Goal: Task Accomplishment & Management: Manage account settings

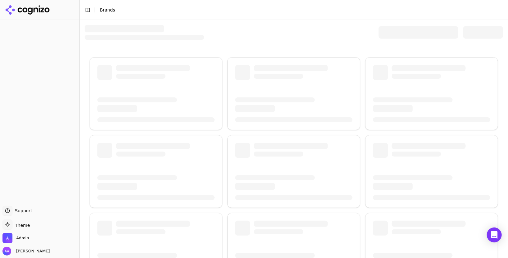
click at [342, 25] on div at bounding box center [294, 32] width 418 height 15
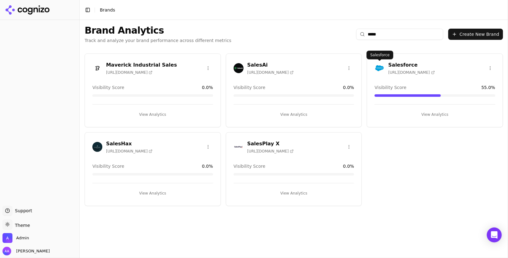
type input "*****"
click at [376, 71] on img at bounding box center [379, 68] width 10 height 10
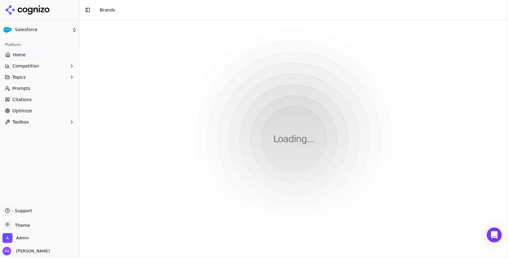
click at [378, 70] on html "Salesforce Platform Home Competition Topics Prompts Citations Optimize Toolbox …" at bounding box center [254, 129] width 508 height 258
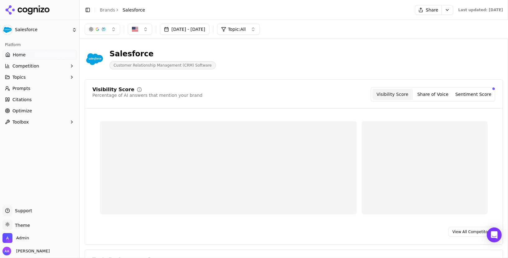
click at [41, 69] on button "Competition" at bounding box center [39, 66] width 74 height 10
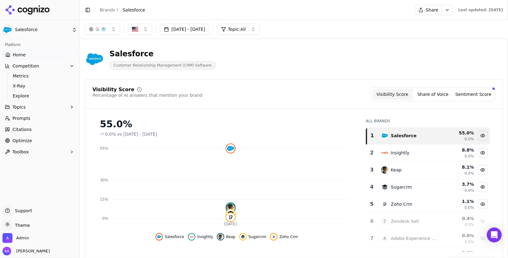
click at [41, 95] on span "Explore" at bounding box center [40, 96] width 54 height 6
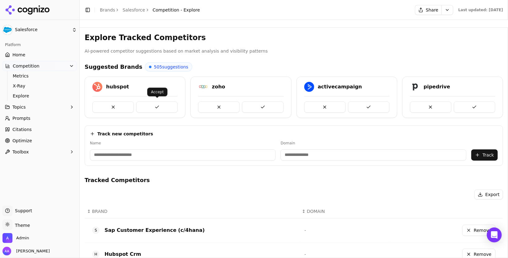
click at [161, 104] on button at bounding box center [156, 106] width 41 height 11
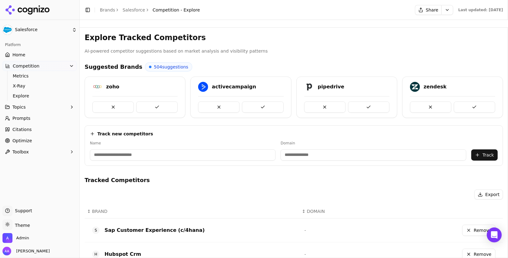
click at [157, 105] on button at bounding box center [156, 106] width 41 height 11
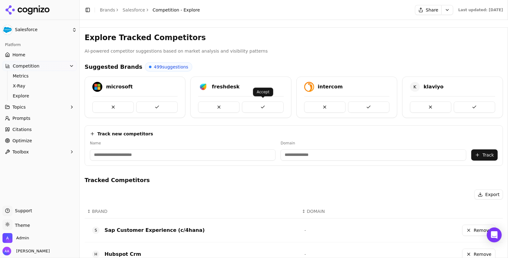
click at [271, 107] on button at bounding box center [262, 106] width 41 height 11
click at [477, 107] on button at bounding box center [474, 106] width 41 height 11
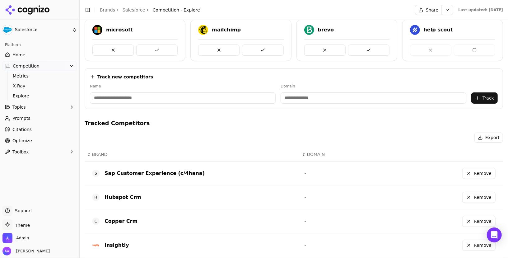
scroll to position [72, 0]
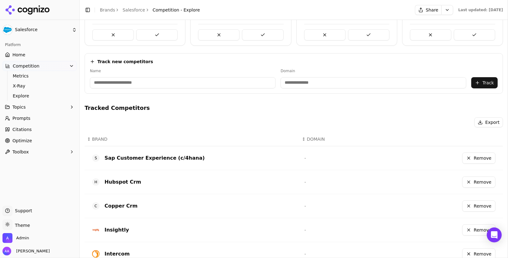
click at [481, 155] on button "Remove" at bounding box center [478, 157] width 33 height 11
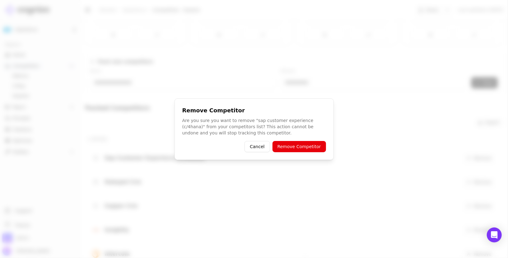
click at [291, 145] on button "Remove Competitor" at bounding box center [298, 146] width 53 height 11
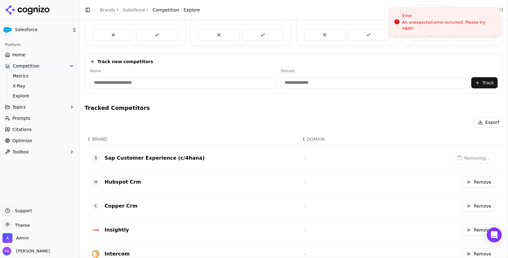
click at [479, 177] on button "Remove" at bounding box center [478, 181] width 33 height 11
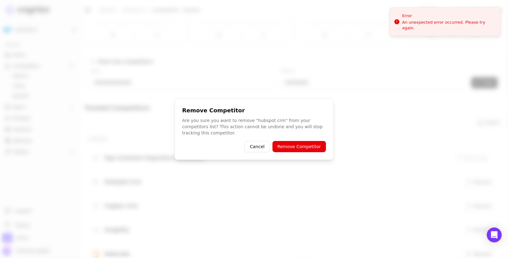
click at [320, 148] on button "Remove Competitor" at bounding box center [298, 146] width 53 height 11
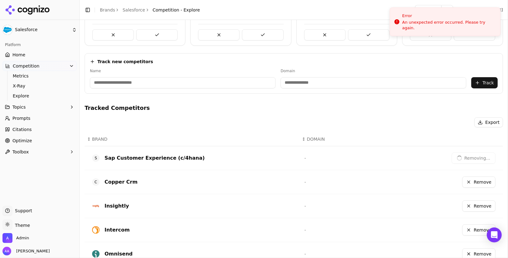
click at [473, 202] on button "Remove" at bounding box center [478, 205] width 33 height 11
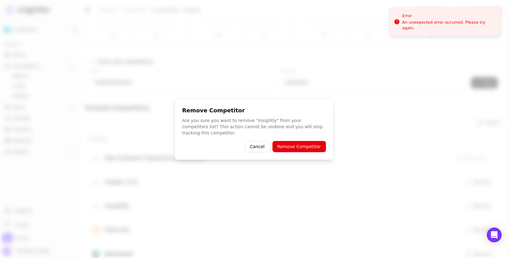
click at [262, 146] on button "Cancel" at bounding box center [256, 146] width 25 height 11
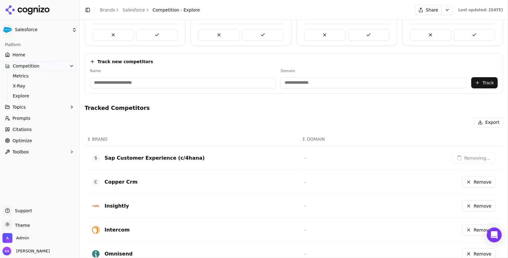
click at [476, 182] on button "Remove" at bounding box center [478, 181] width 33 height 11
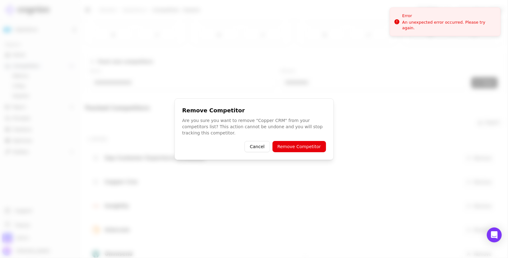
click at [318, 147] on button "Remove Competitor" at bounding box center [298, 146] width 53 height 11
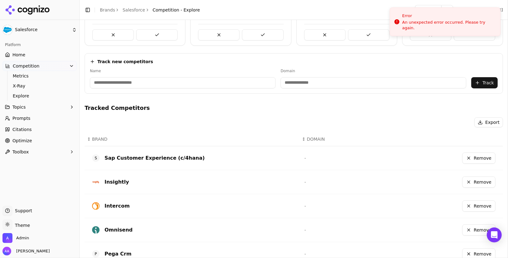
click at [481, 160] on button "Remove" at bounding box center [478, 157] width 33 height 11
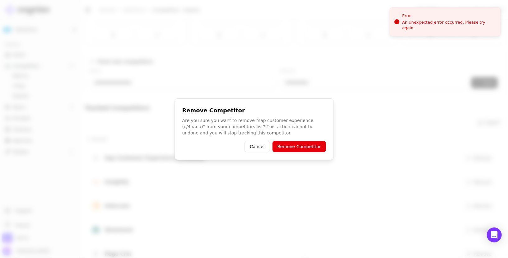
click at [324, 151] on button "Remove Competitor" at bounding box center [298, 146] width 53 height 11
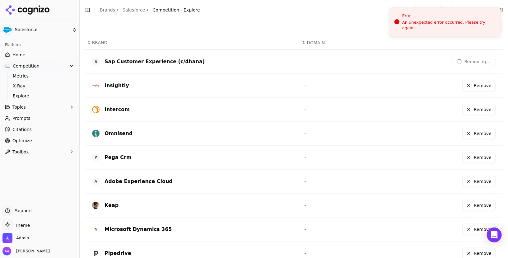
scroll to position [170, 0]
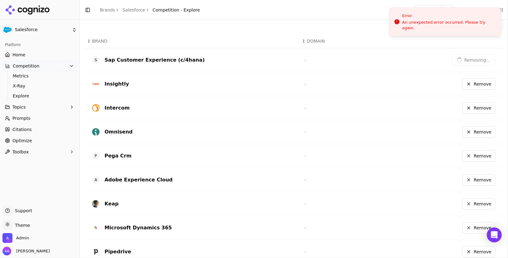
click at [472, 150] on button "Remove" at bounding box center [478, 155] width 33 height 11
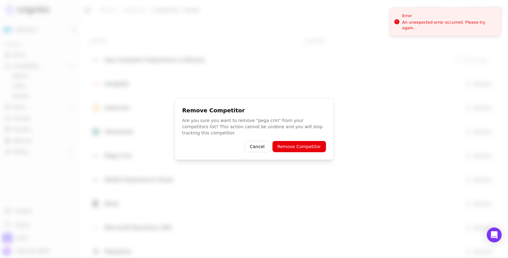
click at [319, 146] on button "Remove Competitor" at bounding box center [298, 146] width 53 height 11
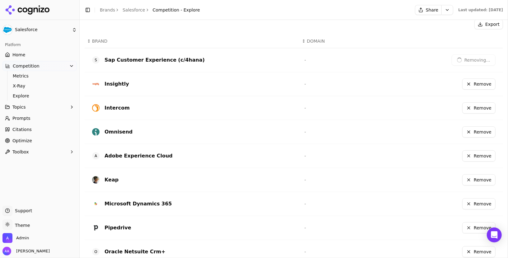
click at [485, 156] on button "Remove" at bounding box center [478, 155] width 33 height 11
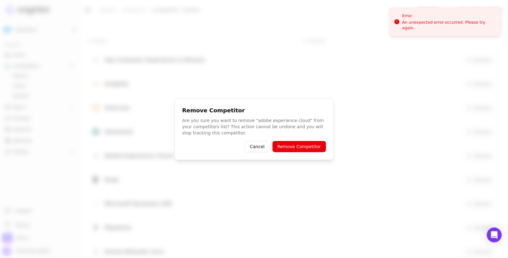
click at [321, 145] on button "Remove Competitor" at bounding box center [298, 146] width 53 height 11
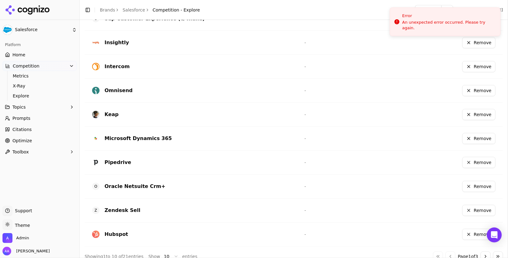
scroll to position [217, 0]
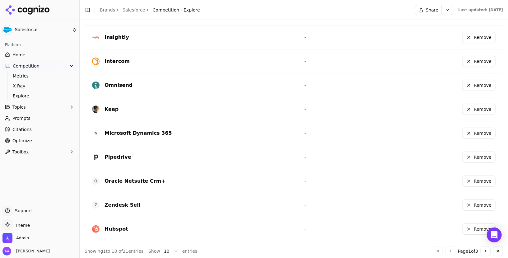
click at [477, 133] on button "Remove" at bounding box center [478, 132] width 33 height 11
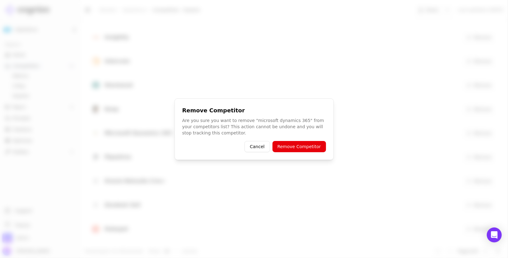
click at [259, 146] on button "Cancel" at bounding box center [256, 146] width 25 height 11
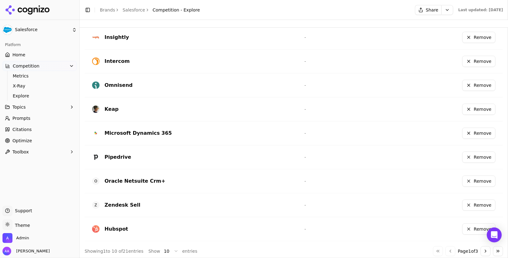
scroll to position [0, 0]
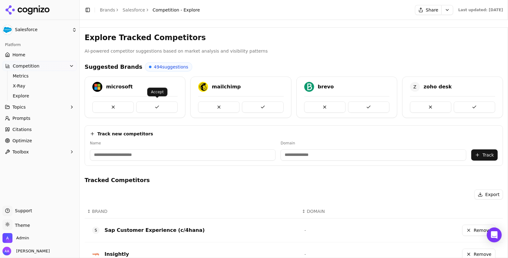
click at [155, 105] on button at bounding box center [156, 106] width 41 height 11
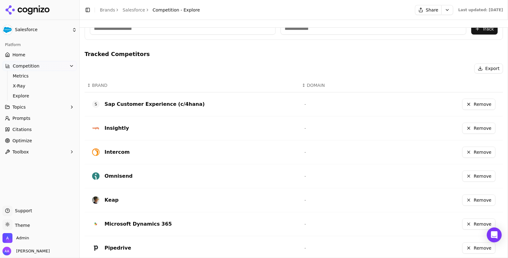
scroll to position [112, 0]
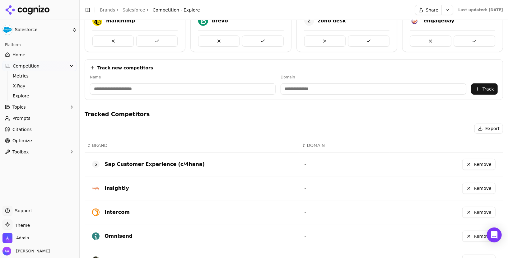
scroll to position [70, 0]
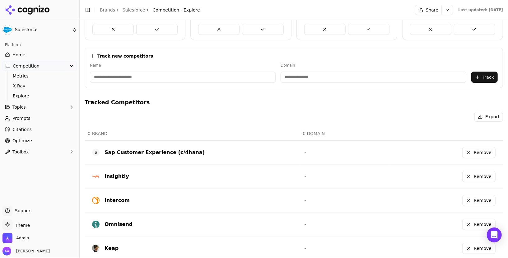
click at [472, 150] on button "Remove" at bounding box center [478, 152] width 33 height 11
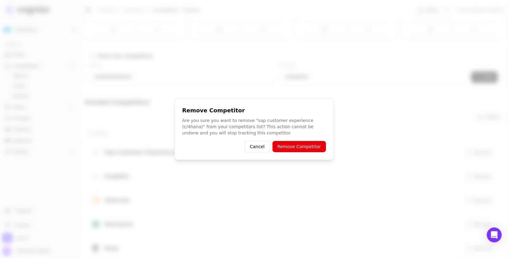
click at [303, 147] on button "Remove Competitor" at bounding box center [298, 146] width 53 height 11
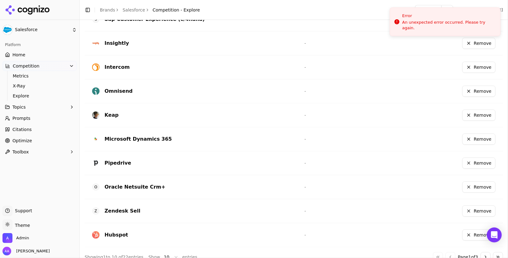
scroll to position [203, 0]
click at [472, 113] on button "Remove" at bounding box center [478, 115] width 33 height 11
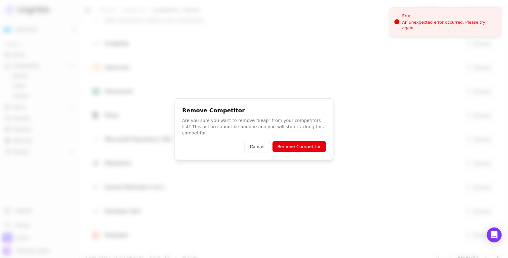
click at [311, 144] on button "Remove Competitor" at bounding box center [298, 146] width 53 height 11
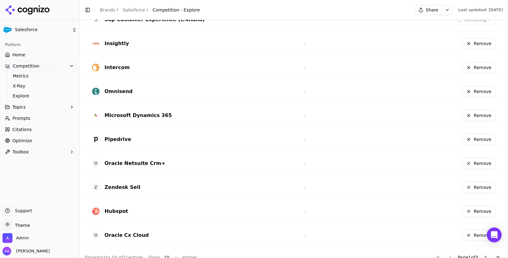
scroll to position [209, 0]
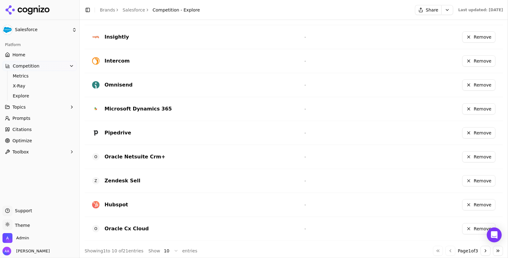
click at [474, 175] on button "Remove" at bounding box center [478, 180] width 33 height 11
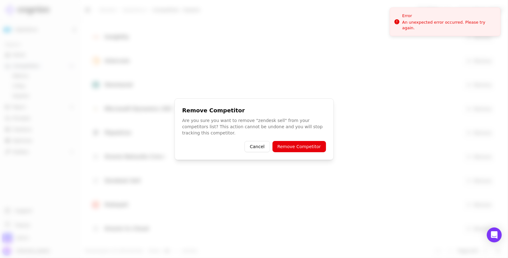
click at [308, 147] on button "Remove Competitor" at bounding box center [298, 146] width 53 height 11
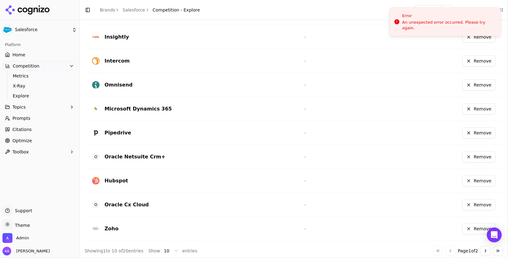
click at [475, 226] on button "Remove" at bounding box center [478, 228] width 33 height 11
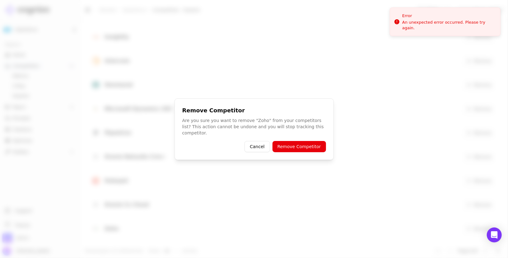
click at [309, 146] on button "Remove Competitor" at bounding box center [298, 146] width 53 height 11
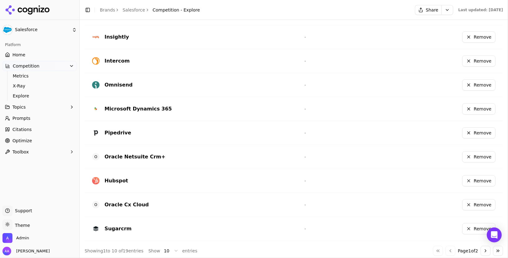
click at [475, 229] on button "Remove" at bounding box center [478, 228] width 33 height 11
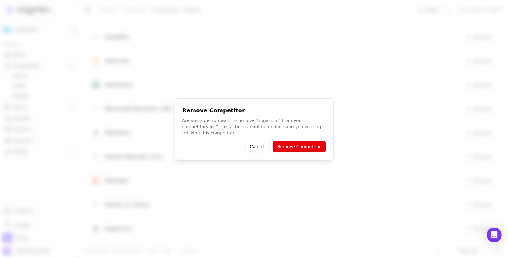
click at [299, 141] on button "Remove Competitor" at bounding box center [298, 146] width 53 height 11
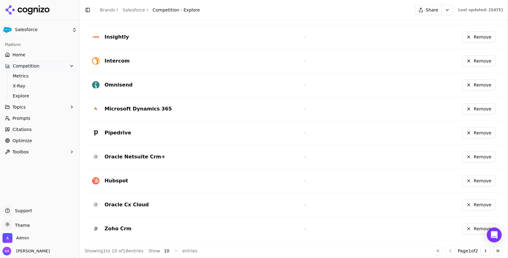
click at [477, 224] on button "Remove" at bounding box center [478, 228] width 33 height 11
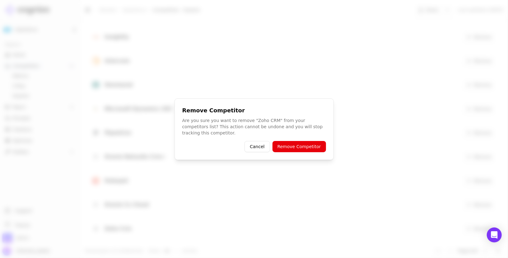
click at [309, 145] on button "Remove Competitor" at bounding box center [298, 146] width 53 height 11
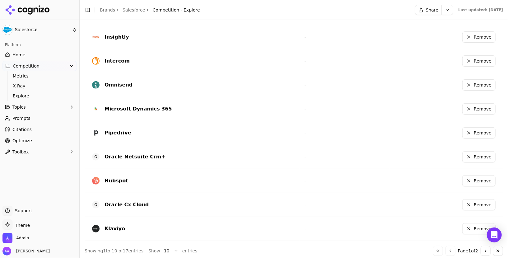
click at [477, 201] on button "Remove" at bounding box center [478, 204] width 33 height 11
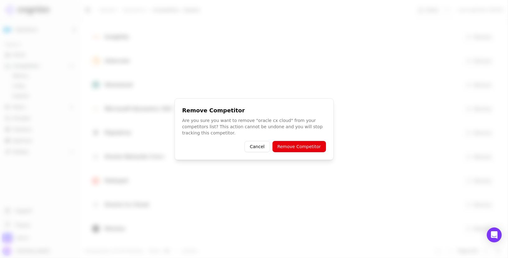
click at [309, 144] on button "Remove Competitor" at bounding box center [298, 146] width 53 height 11
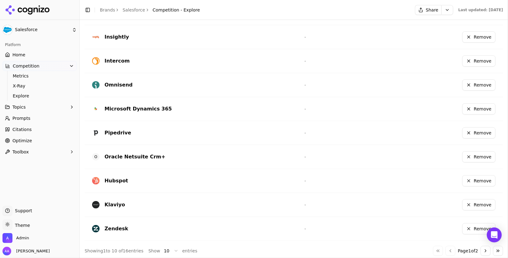
click at [481, 246] on button "Go to next page" at bounding box center [485, 251] width 10 height 10
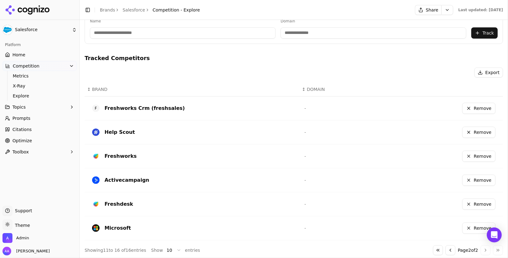
click at [479, 105] on button "Remove" at bounding box center [478, 108] width 33 height 11
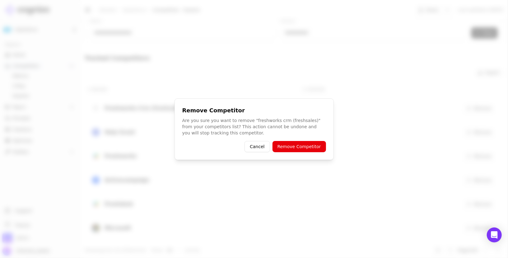
click at [304, 147] on button "Remove Competitor" at bounding box center [298, 146] width 53 height 11
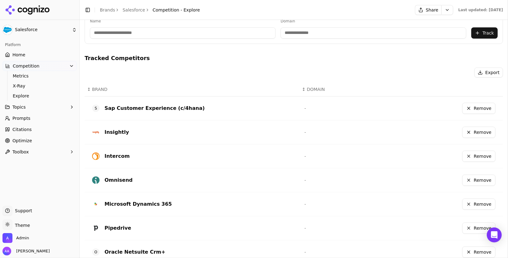
scroll to position [209, 0]
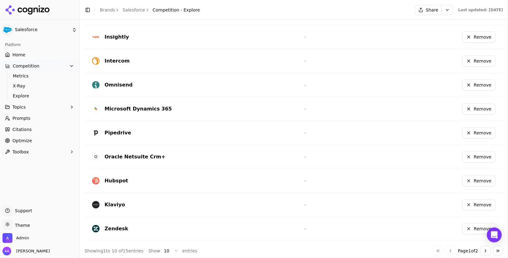
click at [481, 159] on button "Remove" at bounding box center [478, 156] width 33 height 11
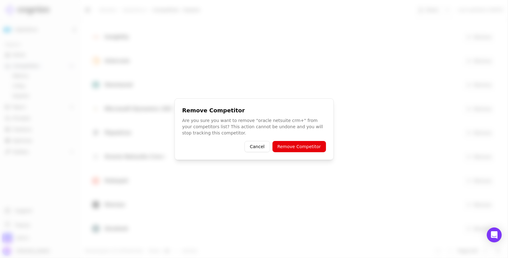
click at [307, 147] on button "Remove Competitor" at bounding box center [298, 146] width 53 height 11
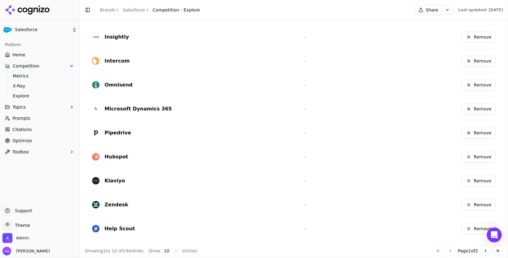
click at [484, 249] on button "Go to next page" at bounding box center [485, 251] width 10 height 10
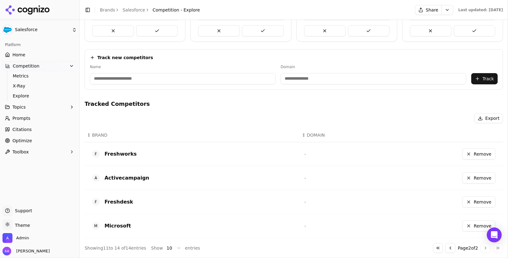
scroll to position [67, 0]
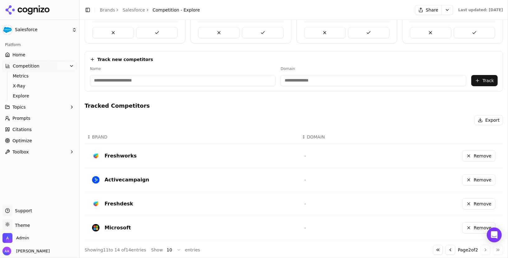
click at [449, 247] on button "Go to previous page" at bounding box center [450, 250] width 10 height 10
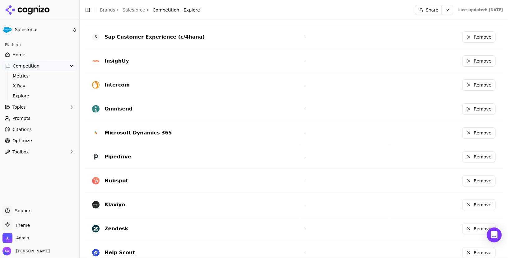
scroll to position [209, 0]
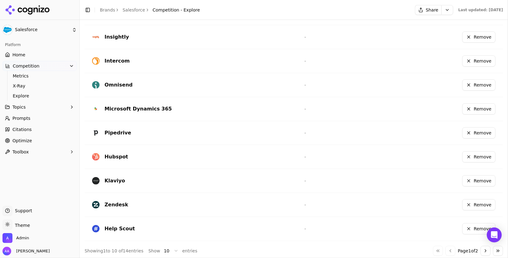
click at [486, 107] on button "Remove" at bounding box center [478, 108] width 33 height 11
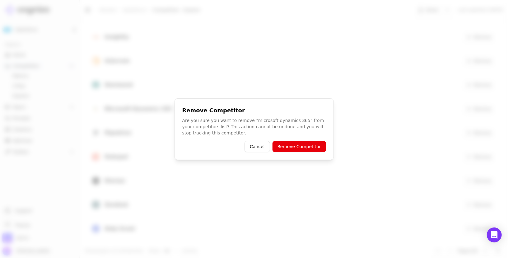
click at [325, 145] on button "Remove Competitor" at bounding box center [298, 146] width 53 height 11
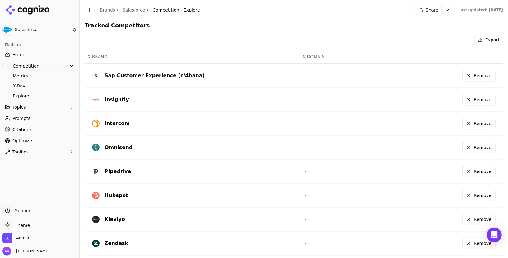
scroll to position [126, 0]
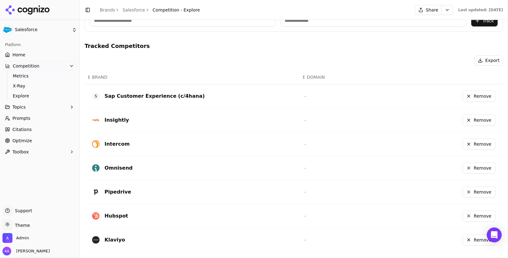
click at [473, 91] on button "Remove" at bounding box center [478, 95] width 33 height 11
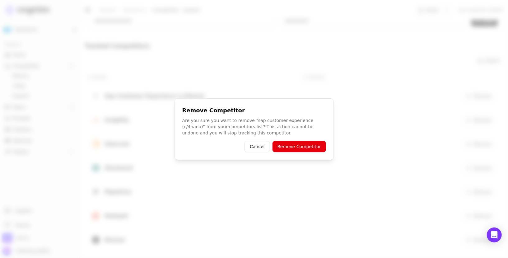
click at [289, 142] on button "Remove Competitor" at bounding box center [298, 146] width 53 height 11
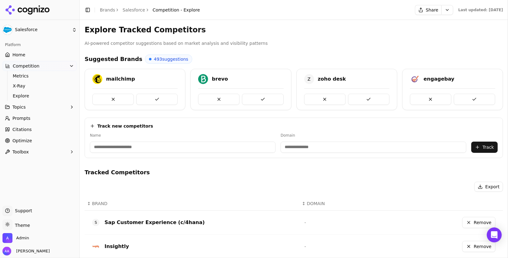
click at [42, 59] on link "Home" at bounding box center [39, 55] width 74 height 10
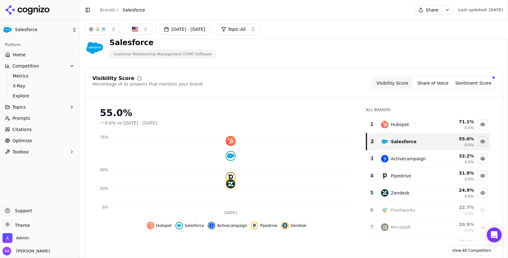
scroll to position [17, 0]
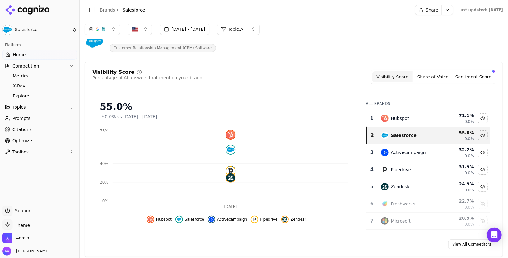
click at [340, 74] on div "Visibility Score Percentage of AI answers that mention your brand Visibility Sc…" at bounding box center [293, 77] width 403 height 14
